Goal: Navigation & Orientation: Find specific page/section

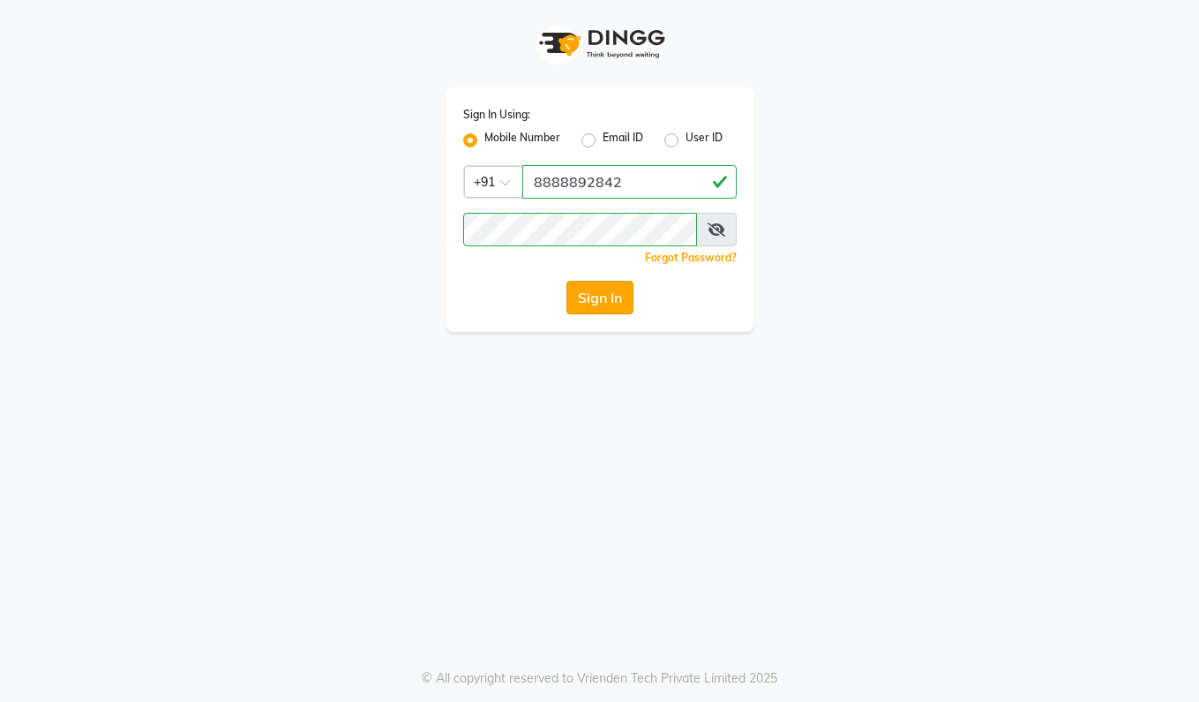
click at [586, 296] on button "Sign In" at bounding box center [599, 298] width 67 height 34
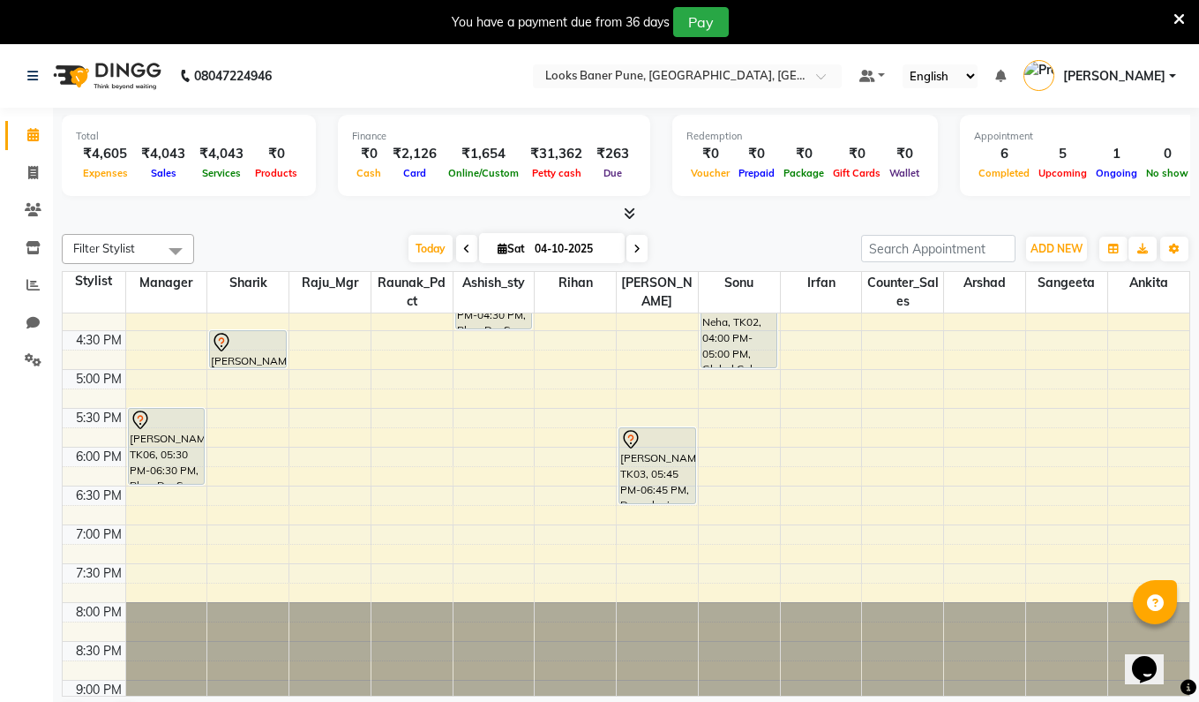
scroll to position [536, 0]
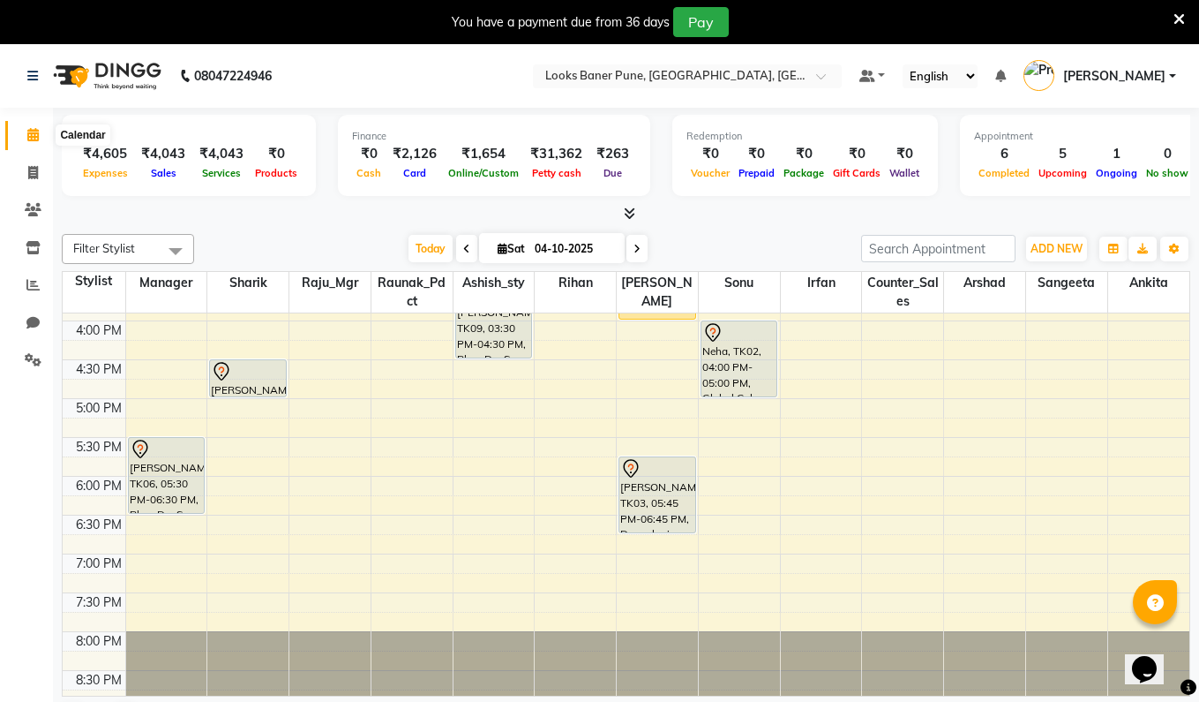
click at [29, 139] on icon at bounding box center [32, 134] width 11 height 13
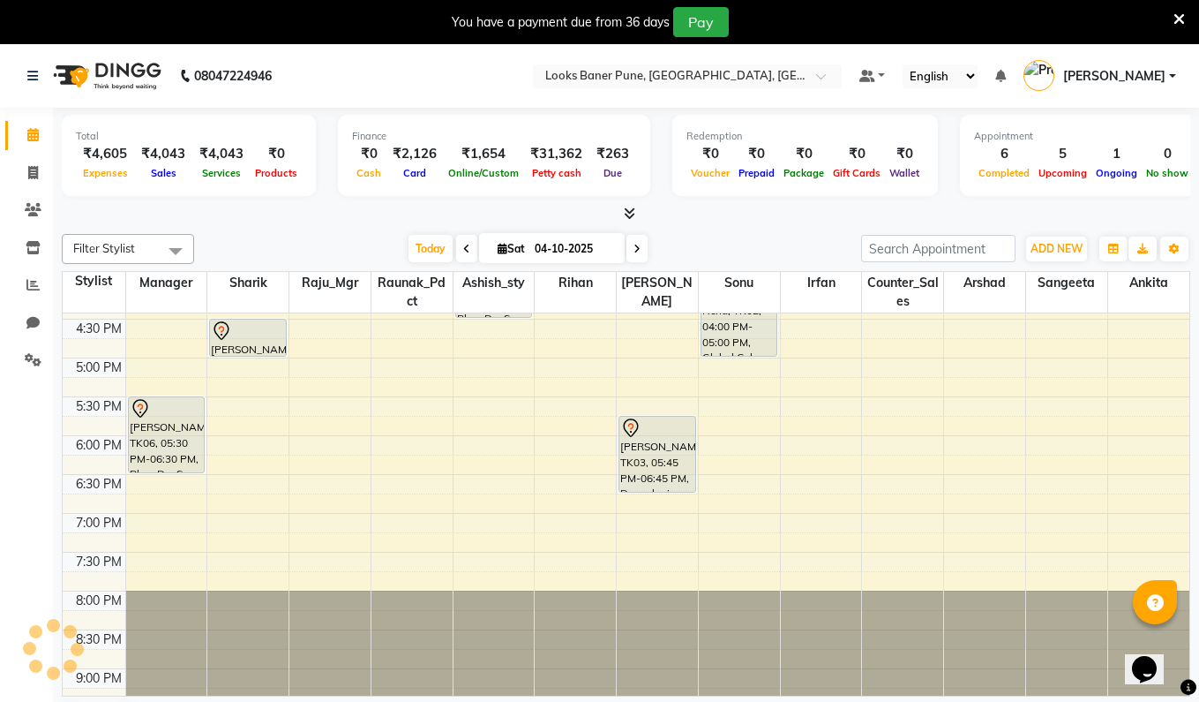
scroll to position [578, 0]
click at [32, 250] on icon at bounding box center [33, 247] width 15 height 13
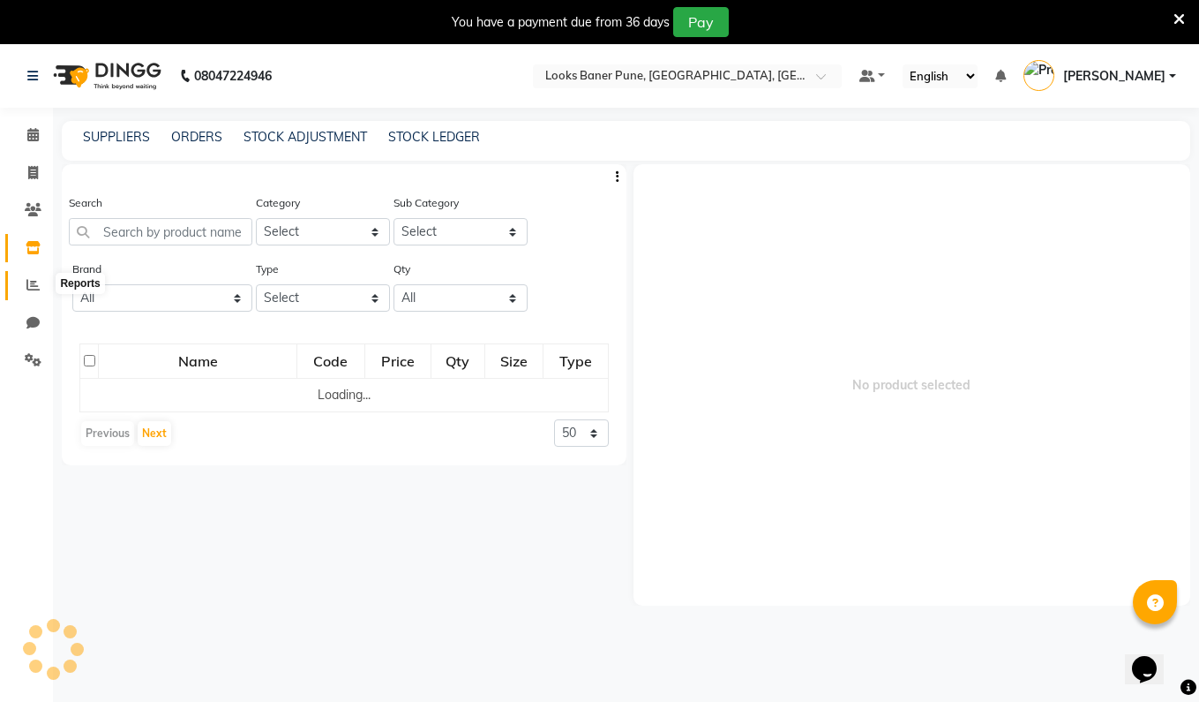
click at [28, 289] on span at bounding box center [33, 285] width 31 height 20
